Goal: Information Seeking & Learning: Learn about a topic

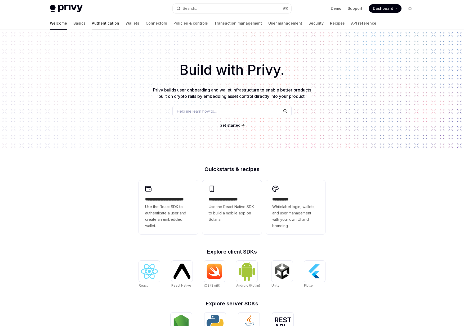
click at [92, 22] on link "Authentication" at bounding box center [105, 23] width 27 height 13
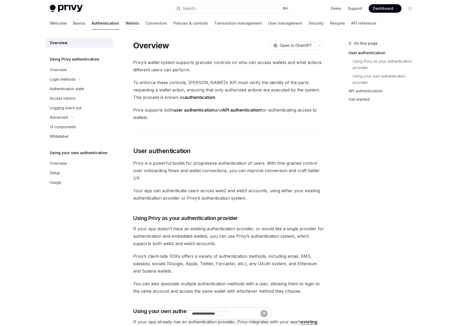
click at [125, 24] on link "Wallets" at bounding box center [132, 23] width 14 height 13
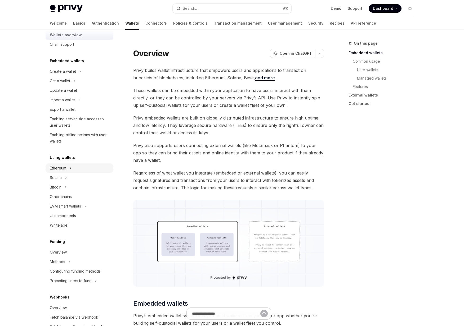
scroll to position [11, 0]
click at [78, 167] on div "Ethereum" at bounding box center [80, 168] width 68 height 10
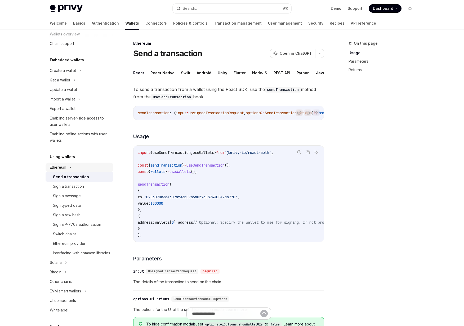
click at [58, 167] on div "Ethereum" at bounding box center [58, 167] width 16 height 6
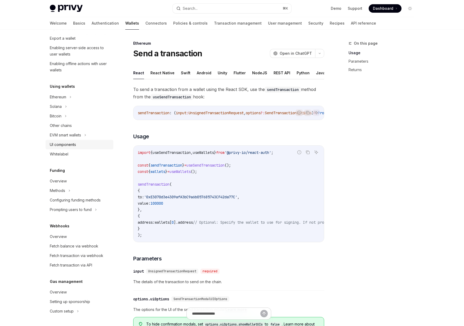
scroll to position [81, 0]
click at [65, 152] on div "Whitelabel" at bounding box center [59, 155] width 19 height 6
type textarea "*"
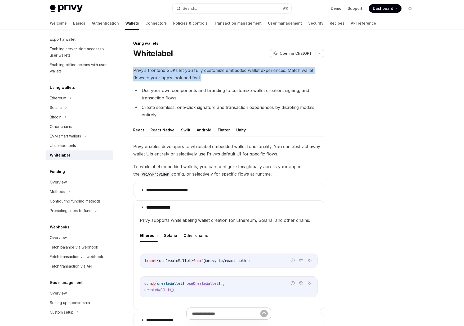
drag, startPoint x: 199, startPoint y: 77, endPoint x: 128, endPoint y: 69, distance: 71.1
click at [128, 69] on div "**********" at bounding box center [179, 236] width 292 height 393
copy span "Privy’s frontend SDKs let you fully customize embedded wallet experiences. Matc…"
